Goal: Transaction & Acquisition: Purchase product/service

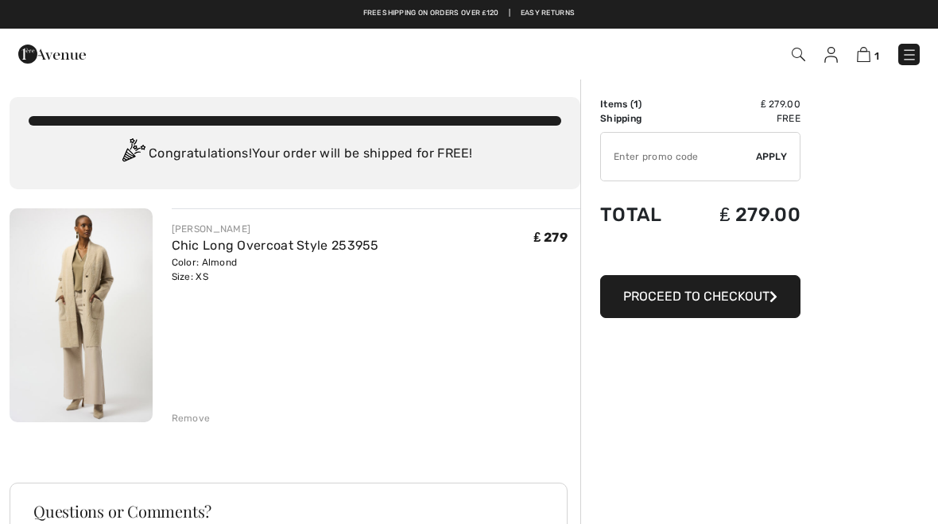
click at [644, 153] on input "TEXT" at bounding box center [678, 157] width 155 height 48
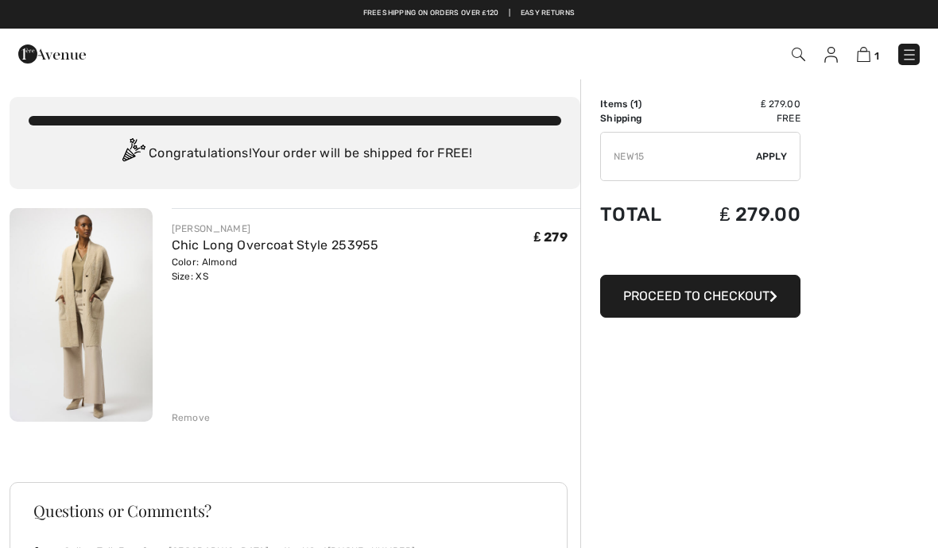
type input "NEW15"
click at [777, 155] on span "Apply" at bounding box center [772, 156] width 32 height 14
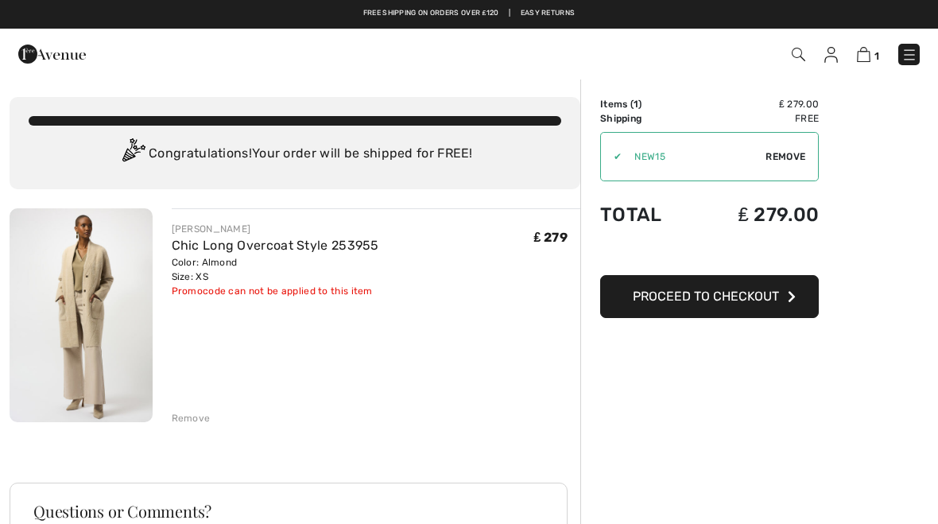
click at [779, 156] on span "Remove" at bounding box center [785, 156] width 40 height 14
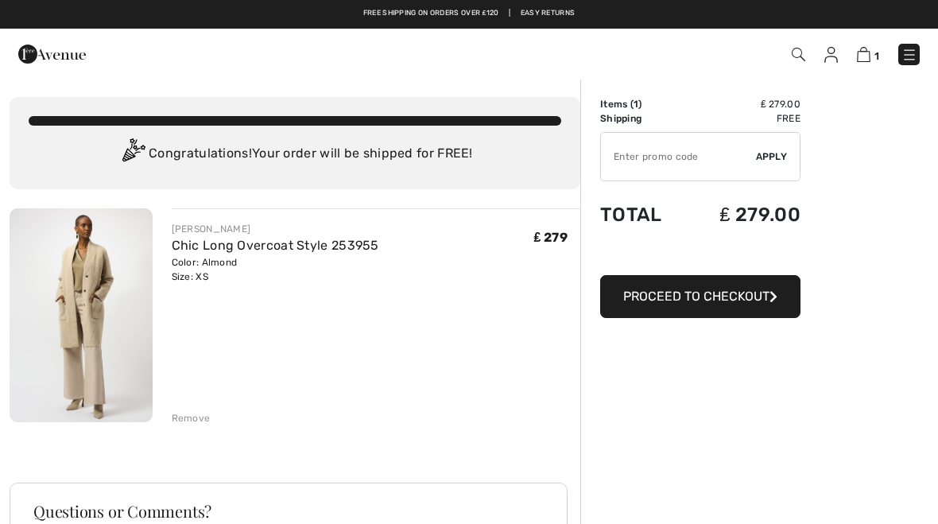
click at [624, 164] on input "TEXT" at bounding box center [678, 157] width 155 height 48
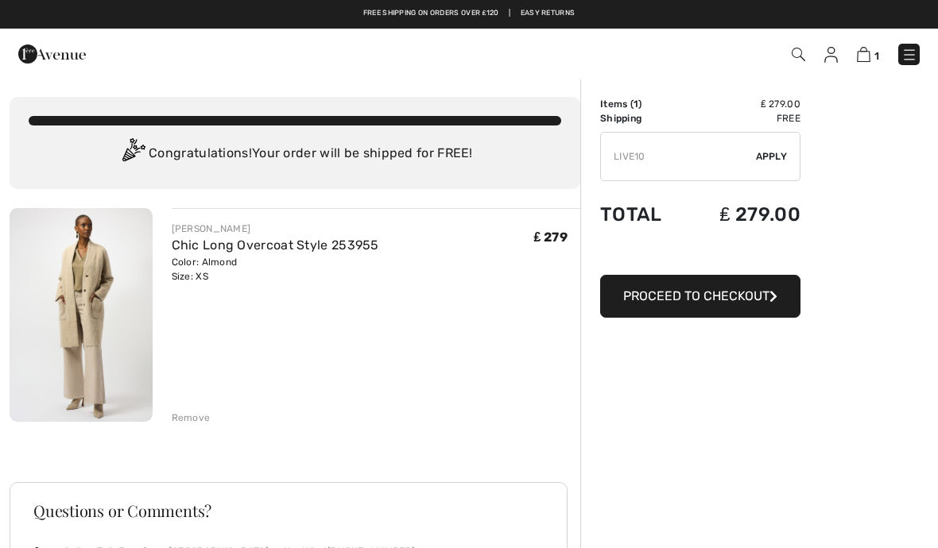
click at [775, 154] on span "Apply" at bounding box center [772, 156] width 32 height 14
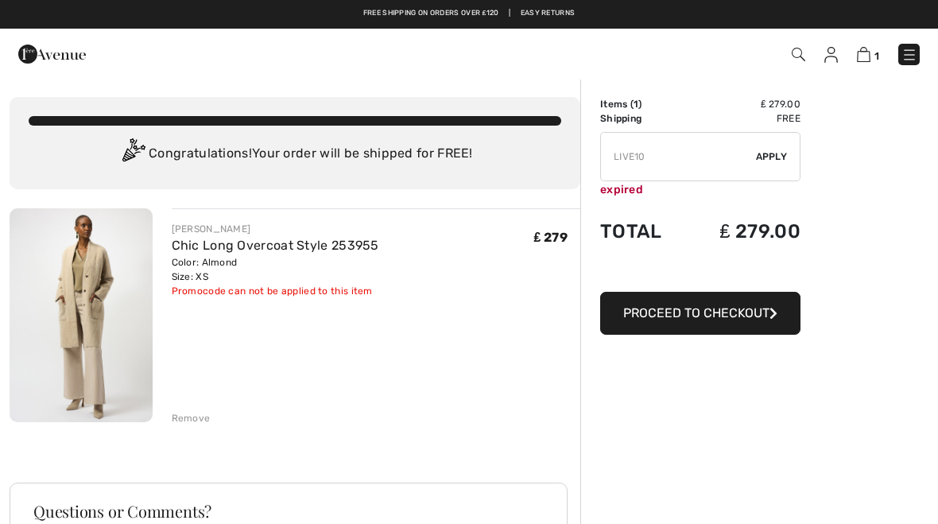
click at [679, 150] on input "TEXT" at bounding box center [678, 157] width 155 height 48
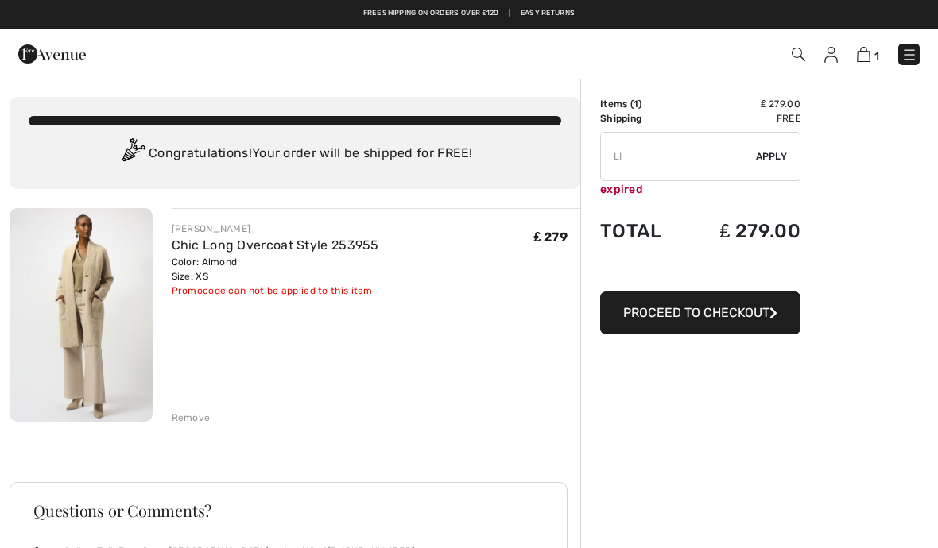
type input "L"
type input "NEW15"
click at [777, 160] on span "Apply" at bounding box center [772, 156] width 32 height 14
